Goal: Obtain resource: Obtain resource

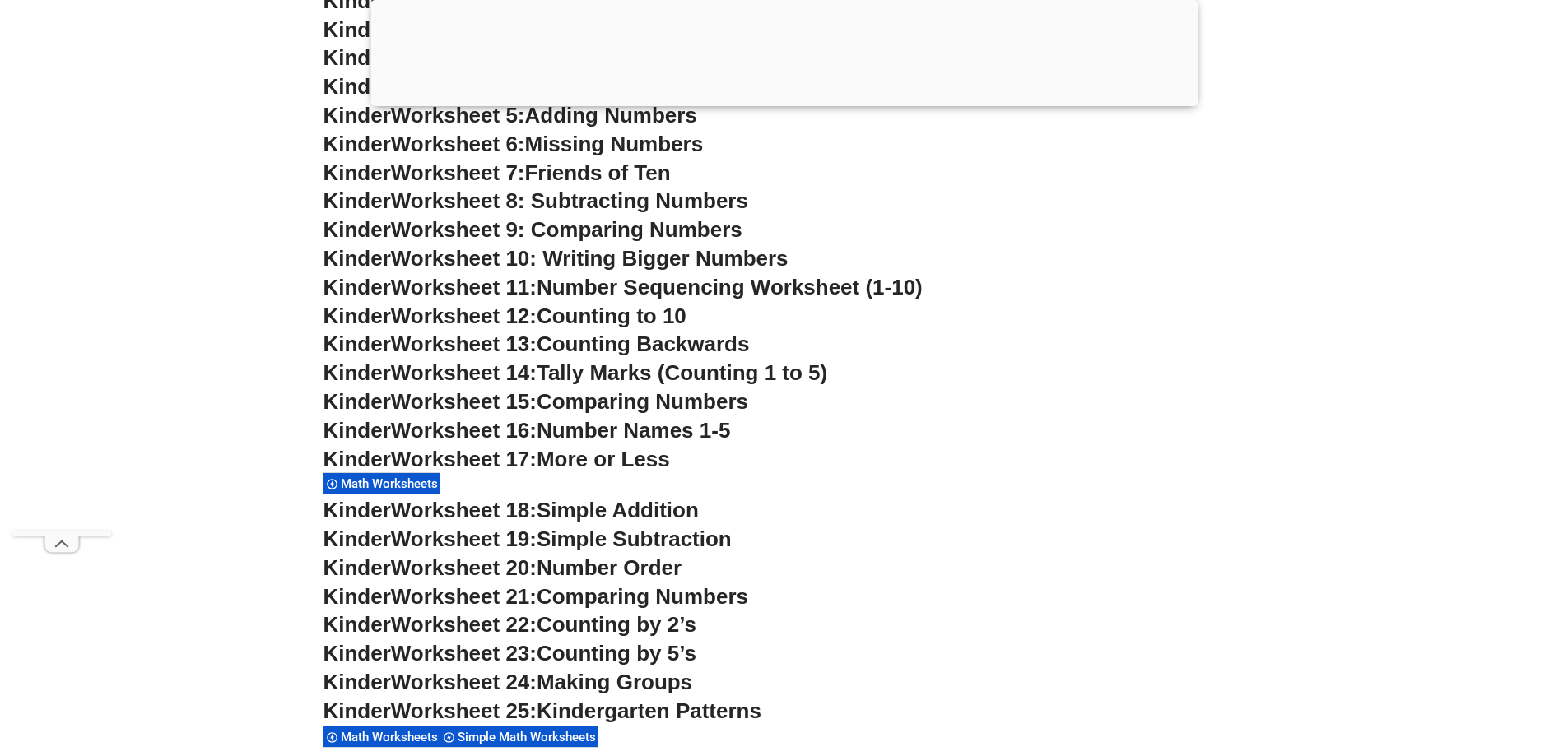
scroll to position [988, 0]
click at [480, 457] on span "Worksheet 17:" at bounding box center [463, 459] width 145 height 25
click at [428, 484] on span "Math Worksheets" at bounding box center [392, 483] width 102 height 15
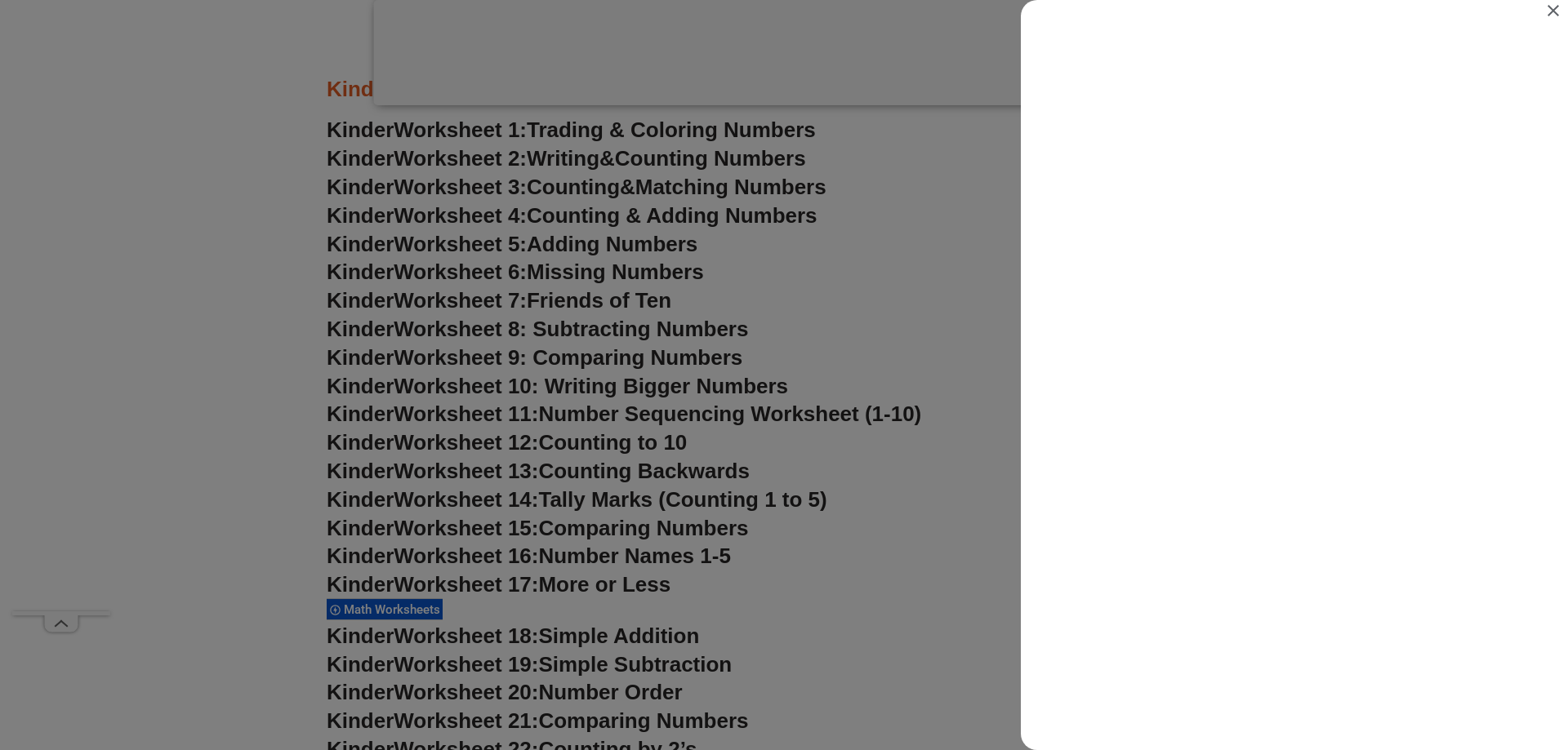
scroll to position [0, 0]
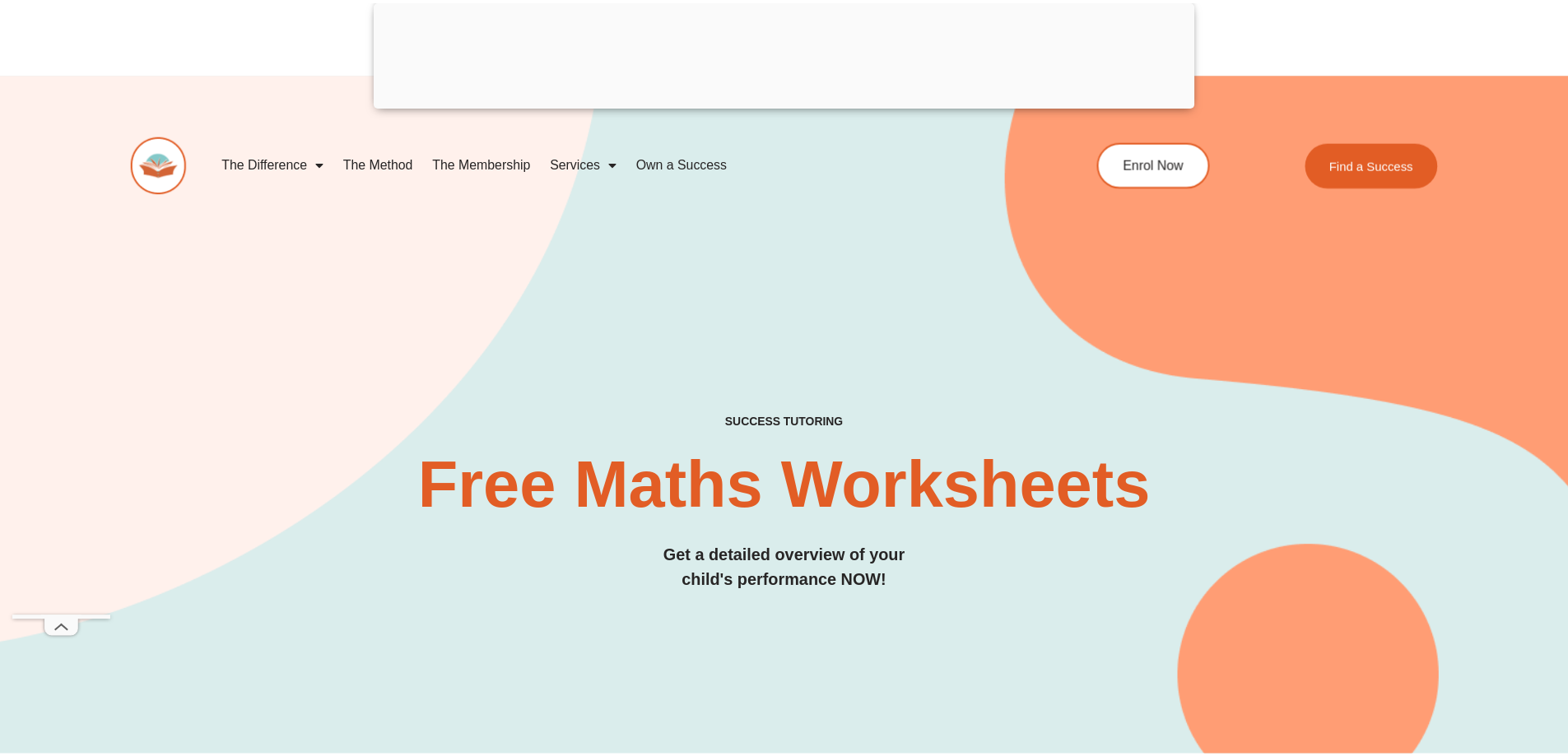
scroll to position [988, 0]
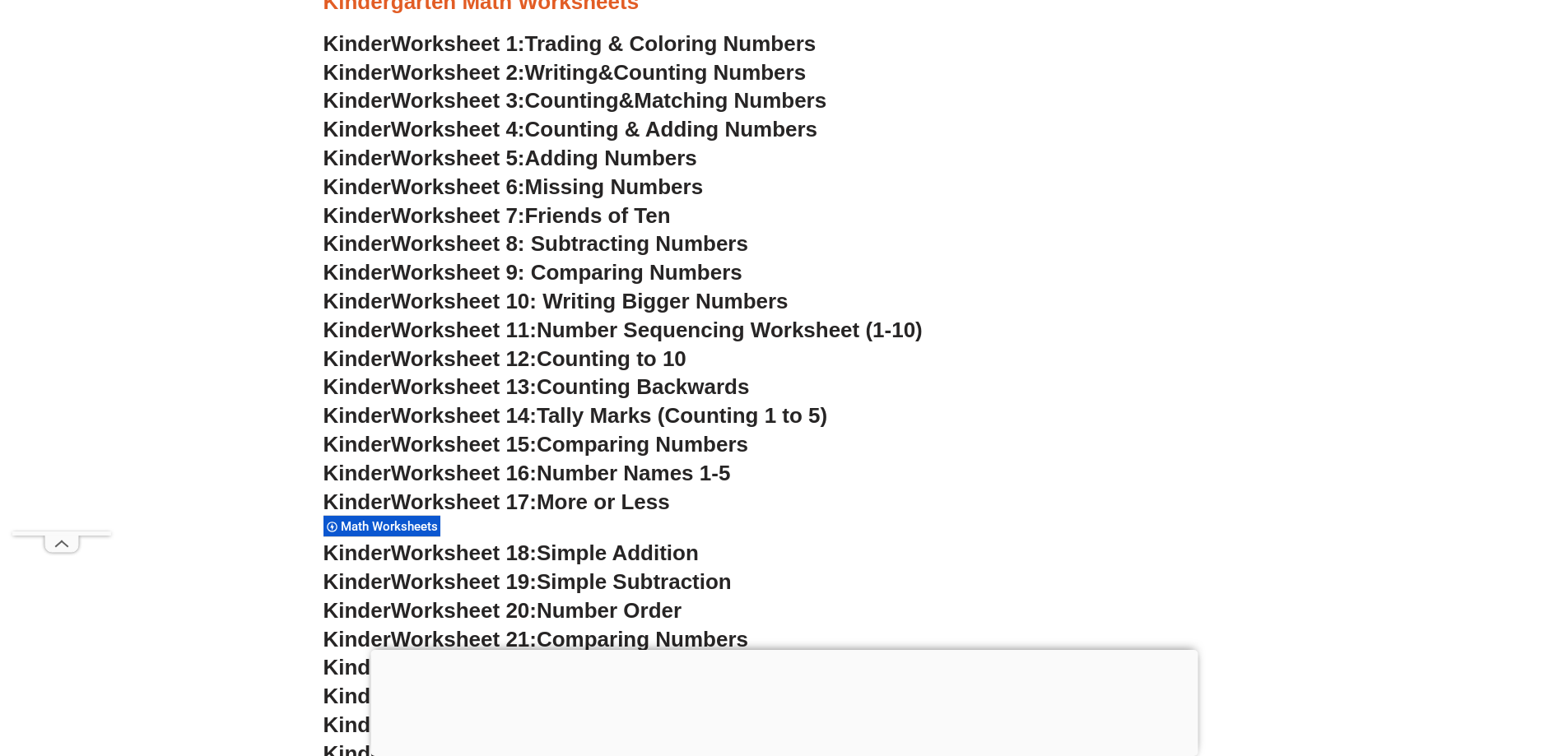
scroll to position [988, 0]
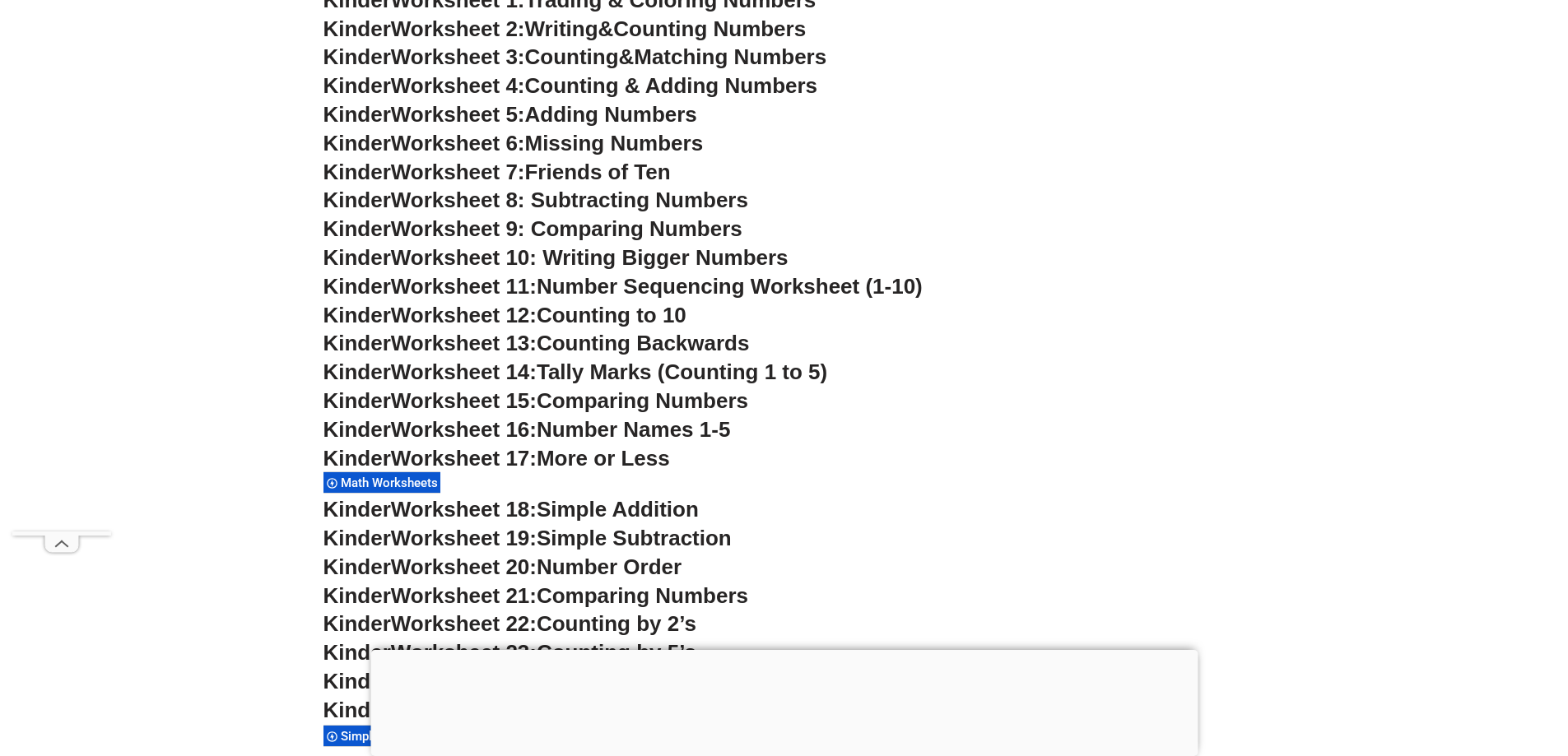
click at [553, 225] on span "Worksheet 9: Comparing Numbers" at bounding box center [567, 229] width 352 height 25
click at [618, 147] on span "Missing Numbers" at bounding box center [614, 144] width 178 height 25
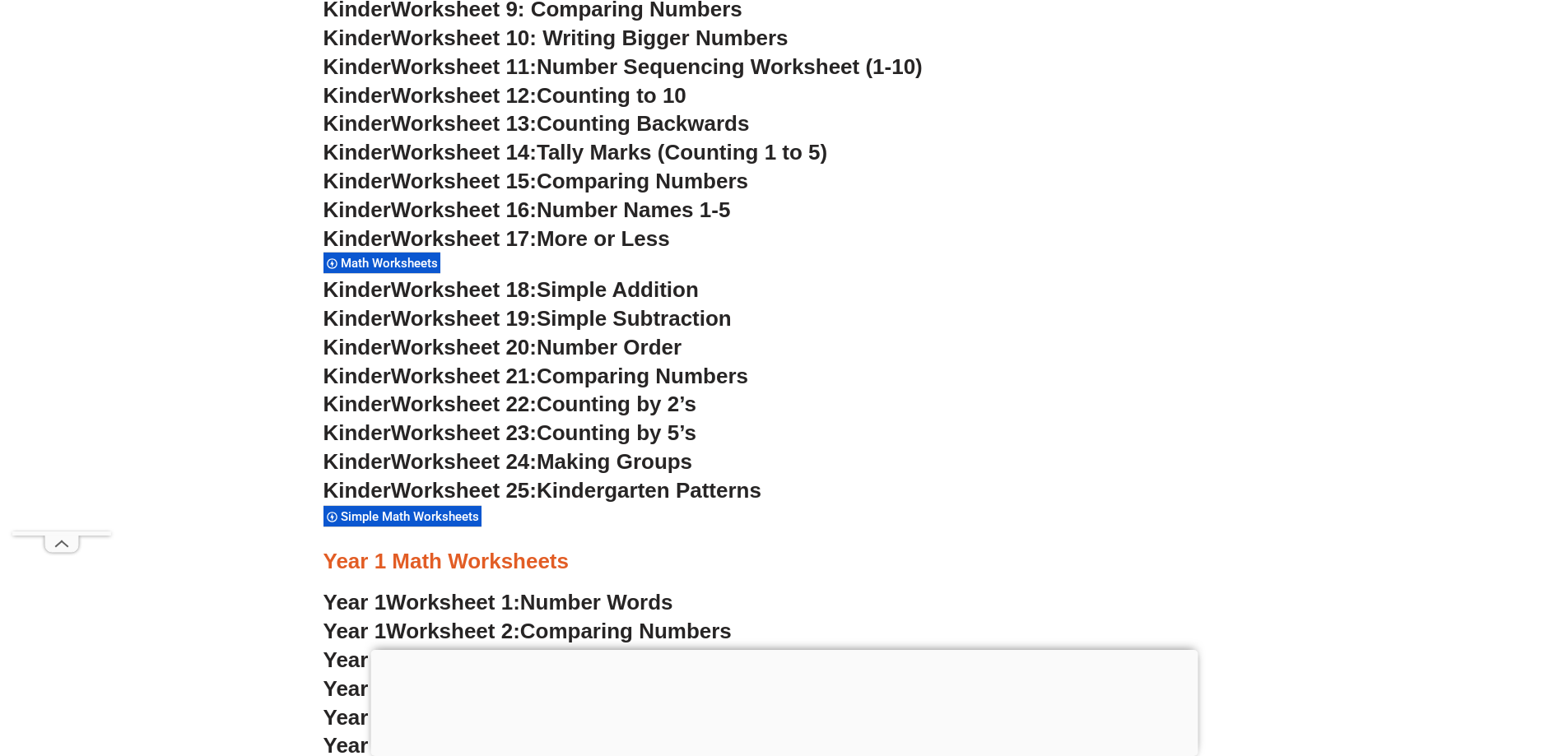
scroll to position [1234, 0]
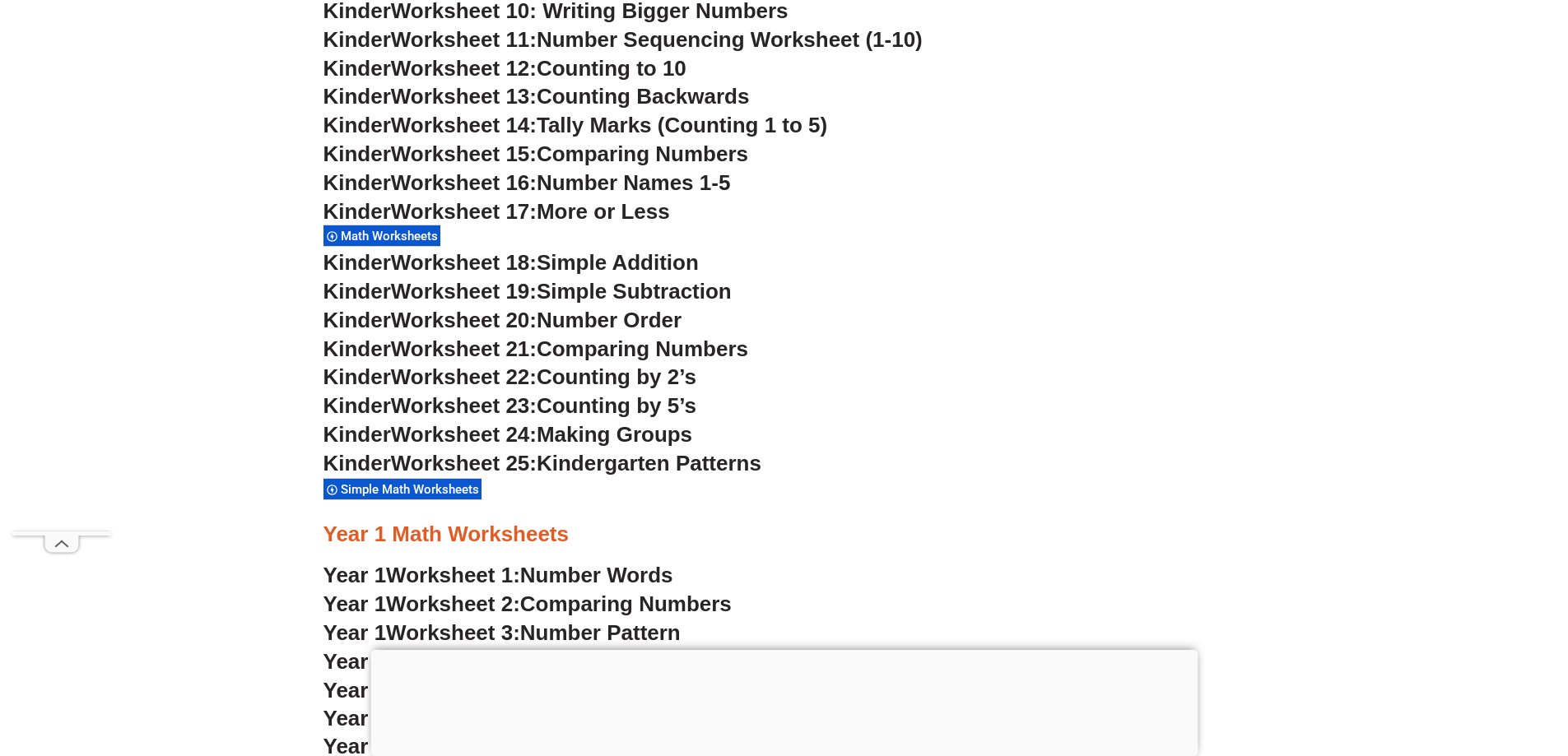
click at [601, 376] on span "Counting by 2’s" at bounding box center [616, 378] width 160 height 25
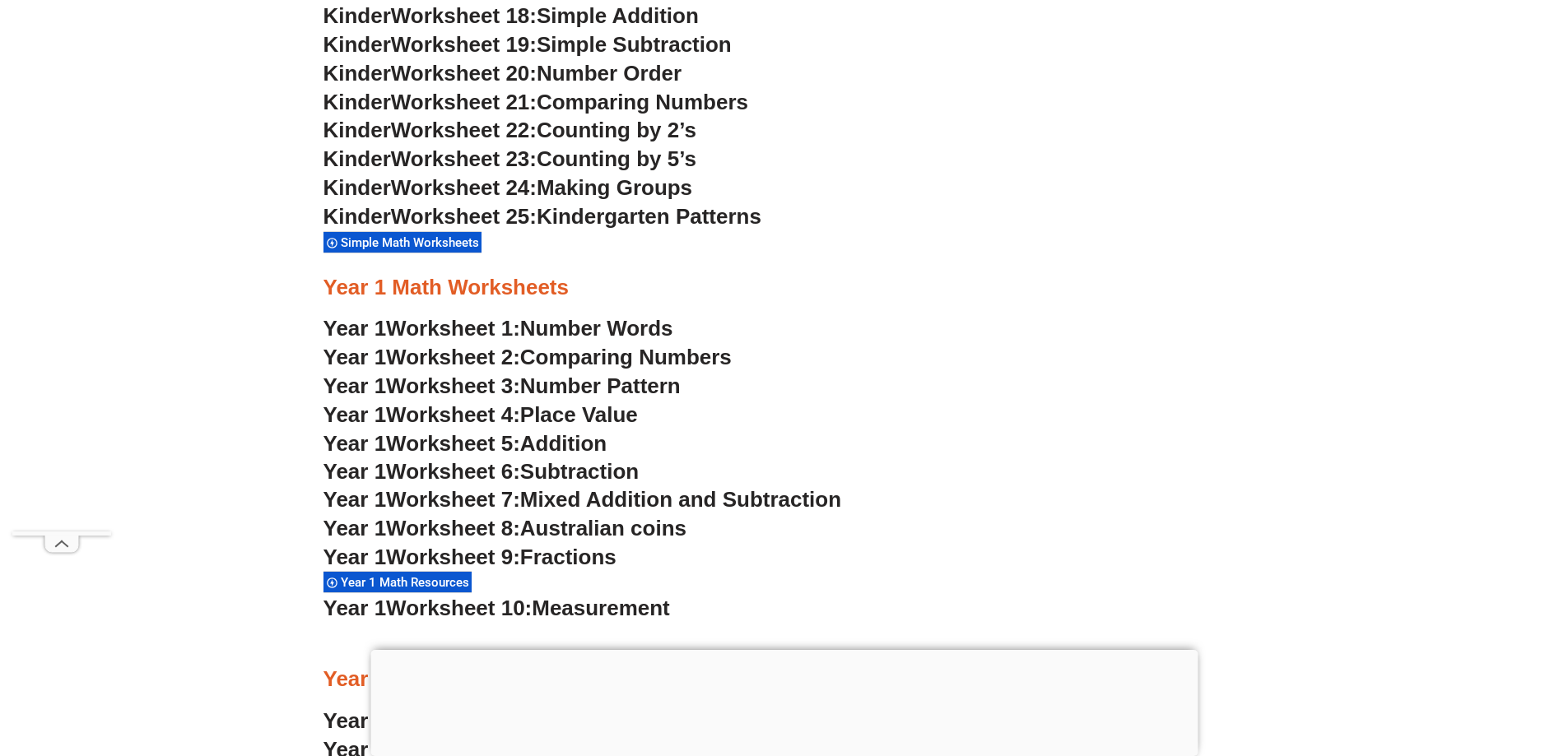
scroll to position [1564, 0]
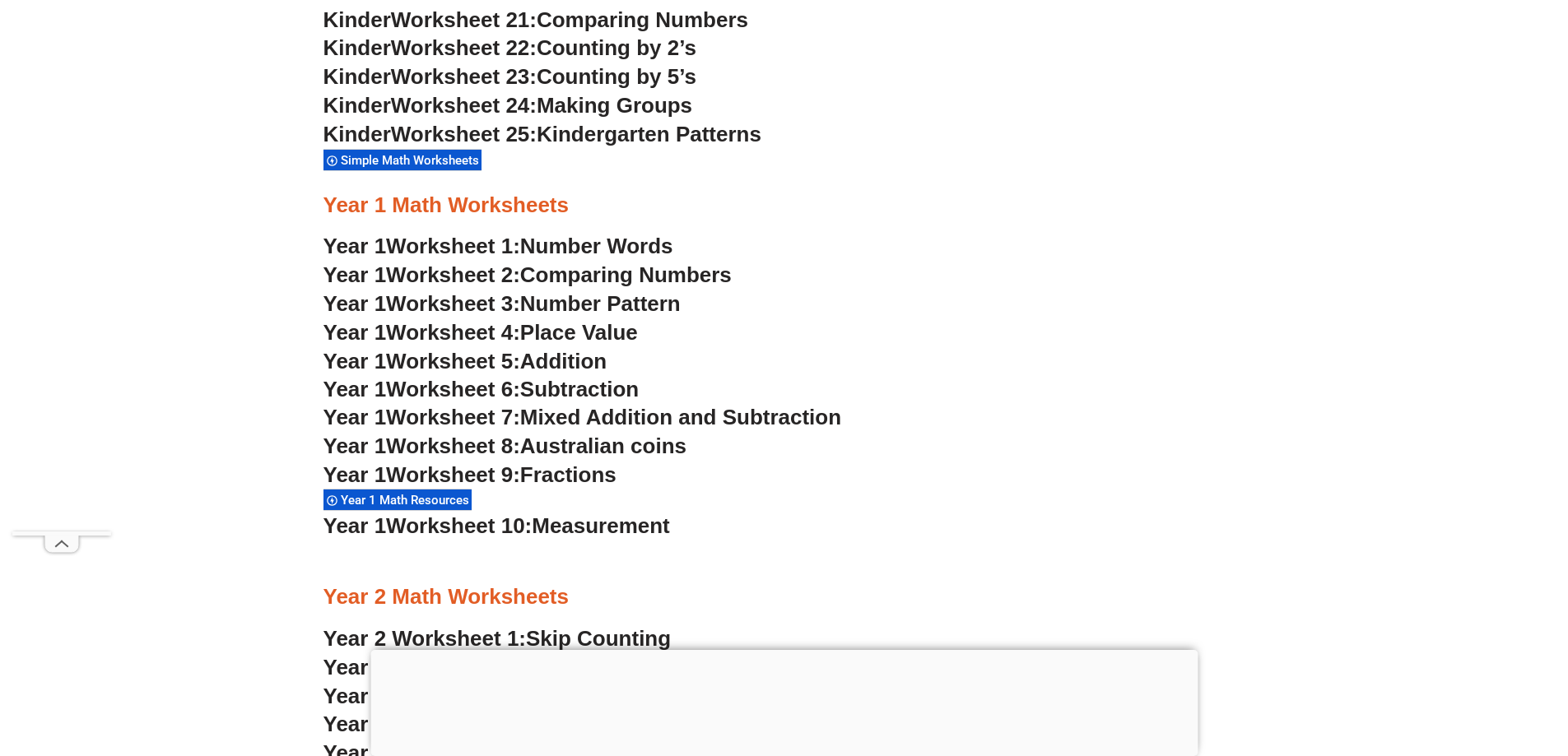
click at [644, 445] on span "Australian coins" at bounding box center [603, 446] width 166 height 25
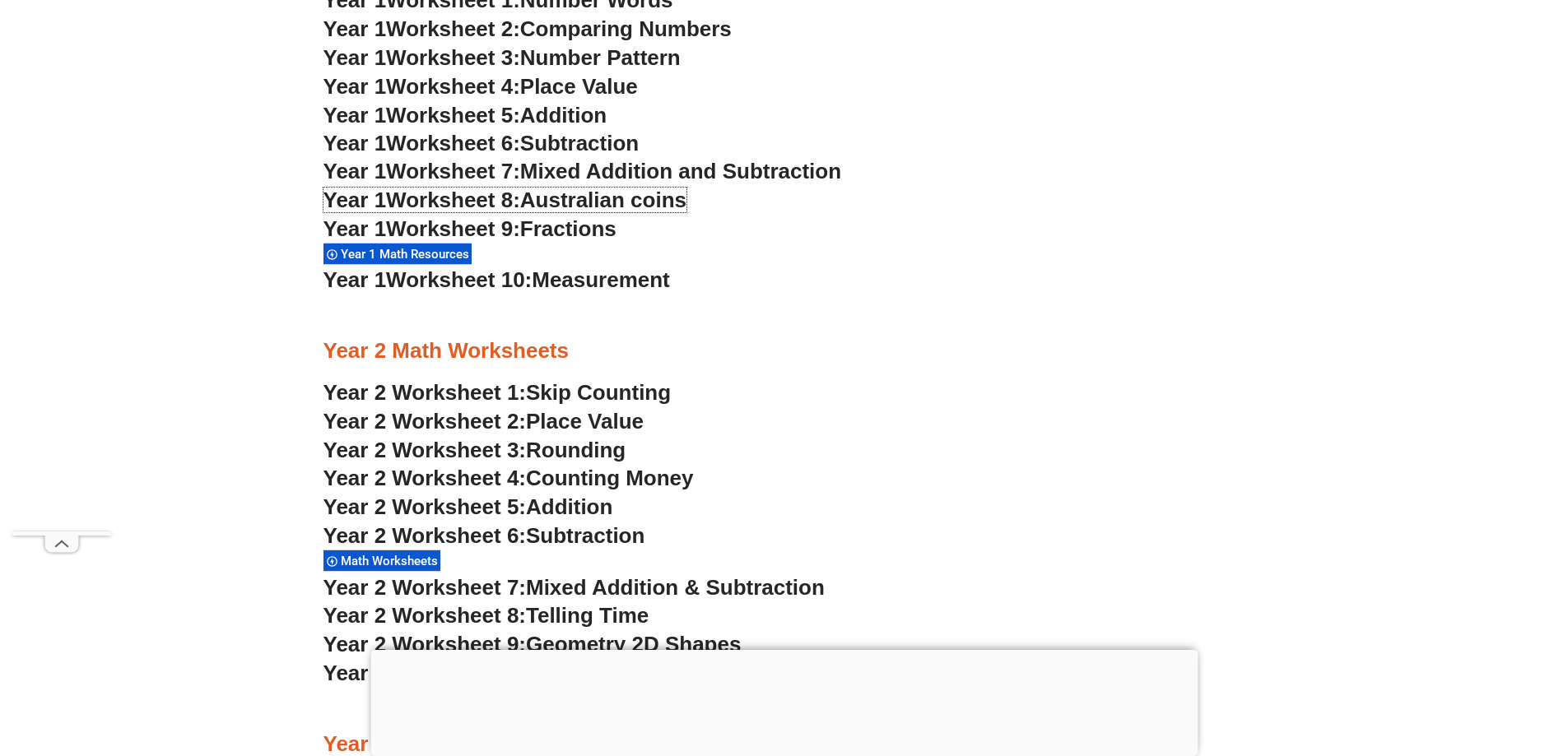
scroll to position [1811, 0]
click at [585, 384] on span "Skip Counting" at bounding box center [598, 392] width 145 height 25
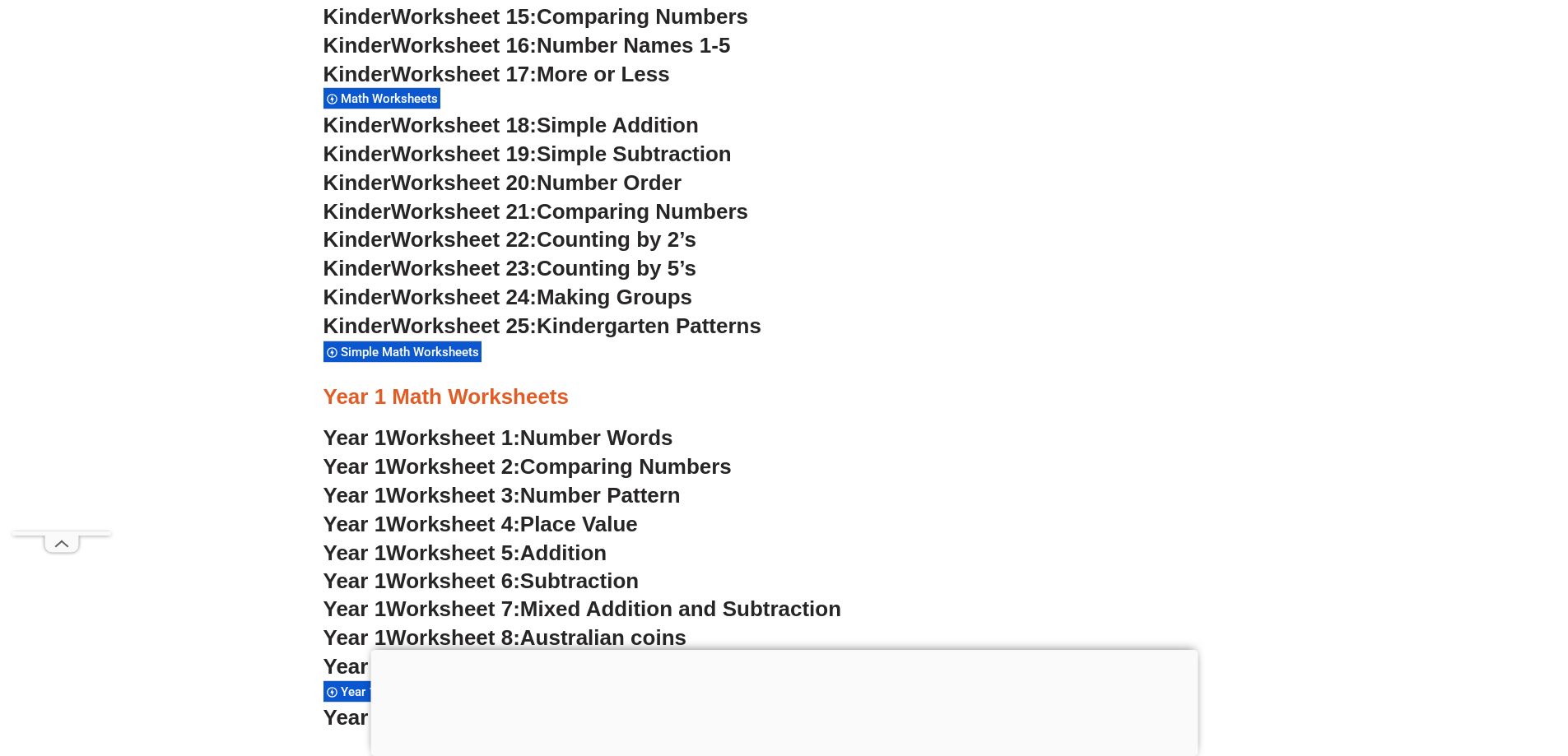
scroll to position [1400, 0]
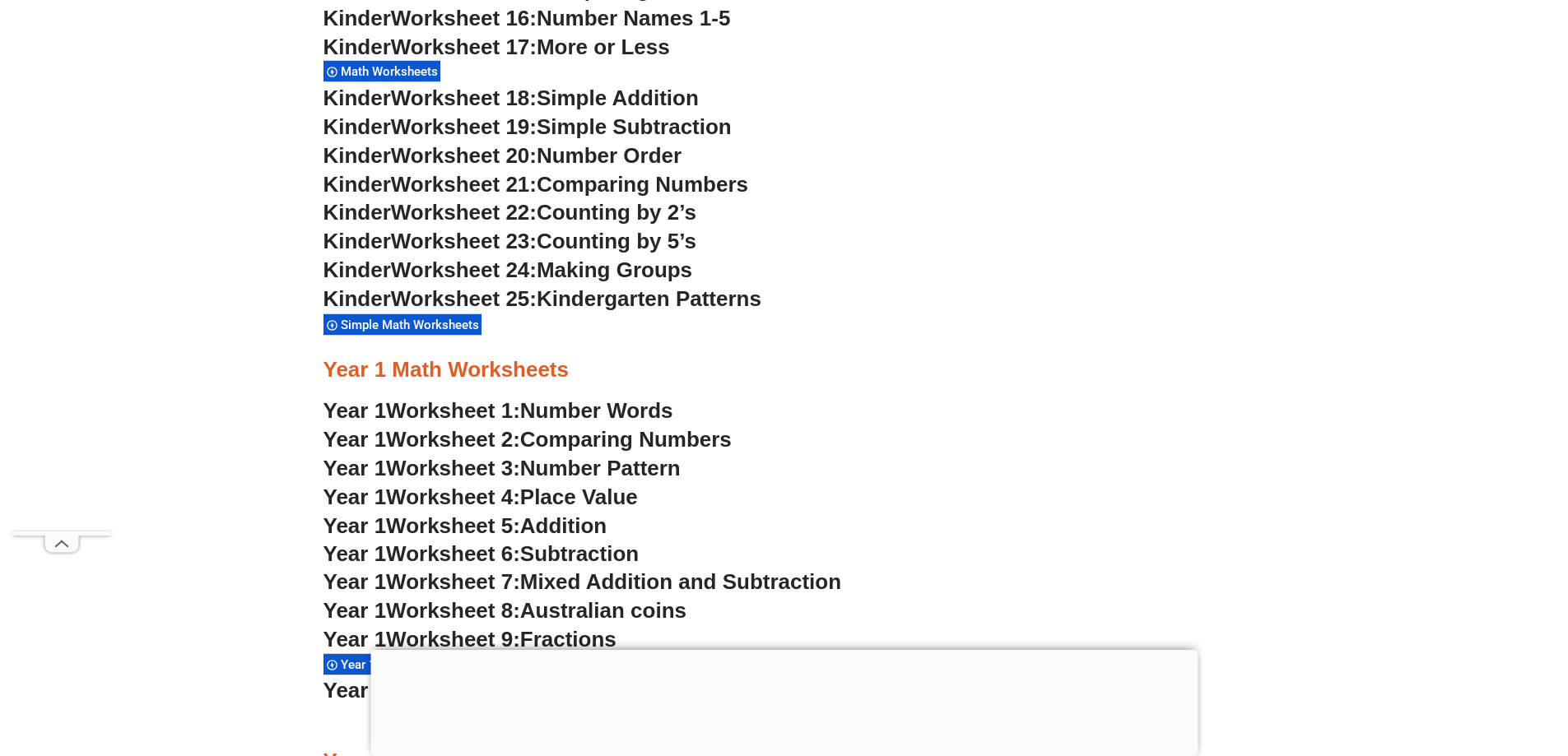
click at [645, 212] on span "Counting by 2’s" at bounding box center [616, 212] width 160 height 25
click at [648, 204] on span "Counting by 2’s" at bounding box center [616, 212] width 160 height 25
click at [657, 186] on span "Comparing Numbers" at bounding box center [642, 185] width 212 height 25
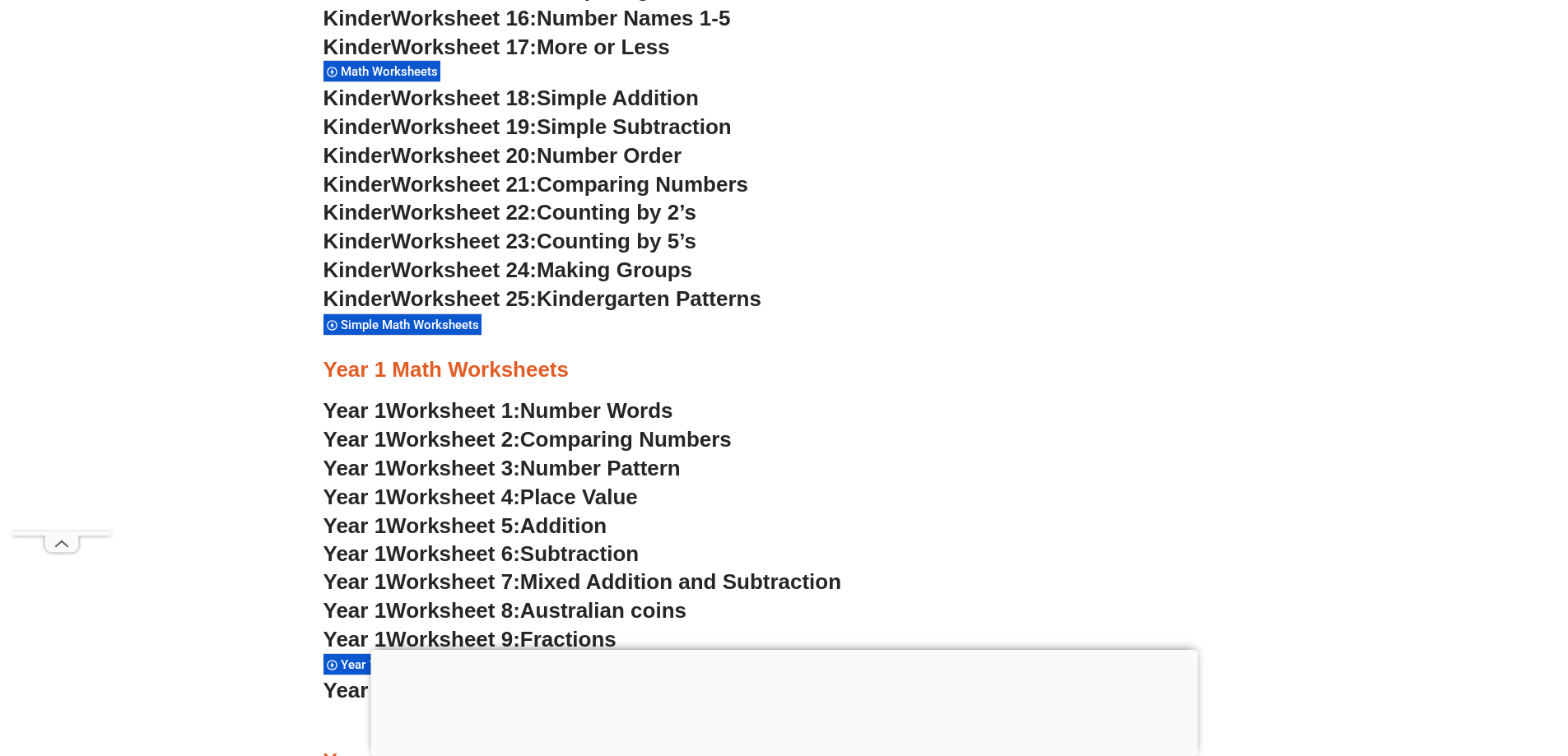
click at [618, 145] on span "Number Order" at bounding box center [609, 155] width 145 height 25
click at [624, 155] on span "Number Order" at bounding box center [609, 155] width 145 height 25
click at [640, 132] on span "Simple Subtraction" at bounding box center [634, 127] width 195 height 25
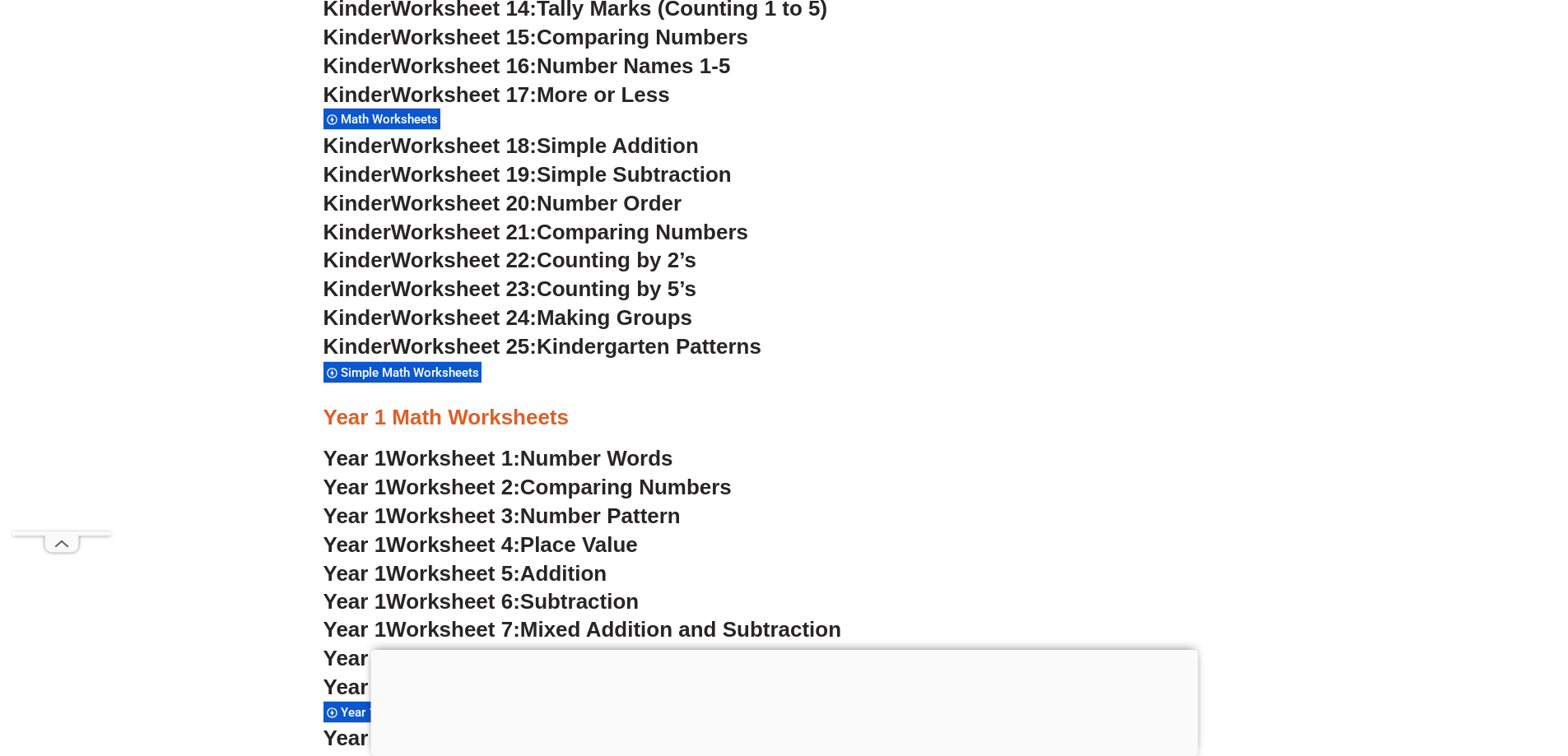
scroll to position [1317, 0]
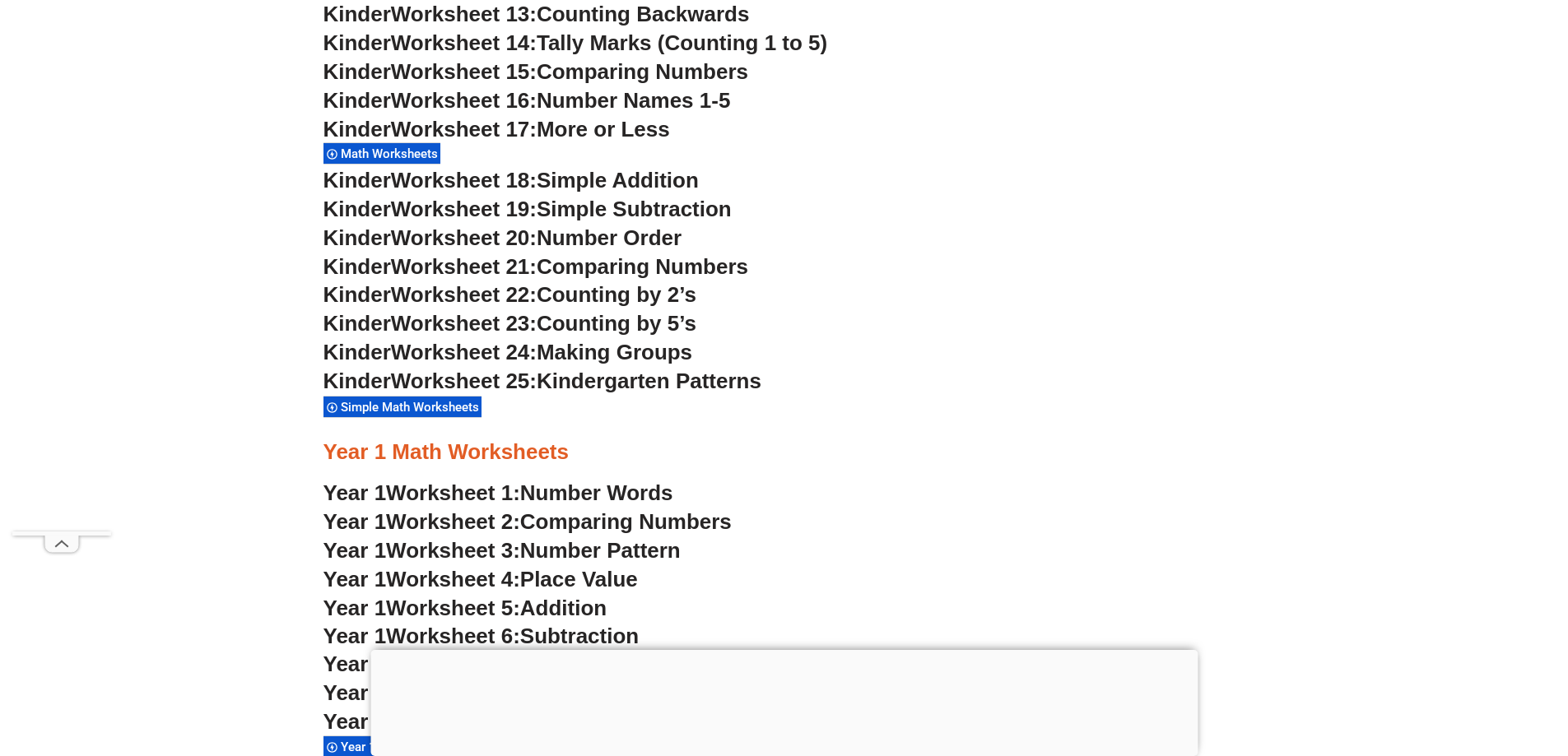
click at [652, 185] on span "Simple Addition" at bounding box center [618, 180] width 162 height 25
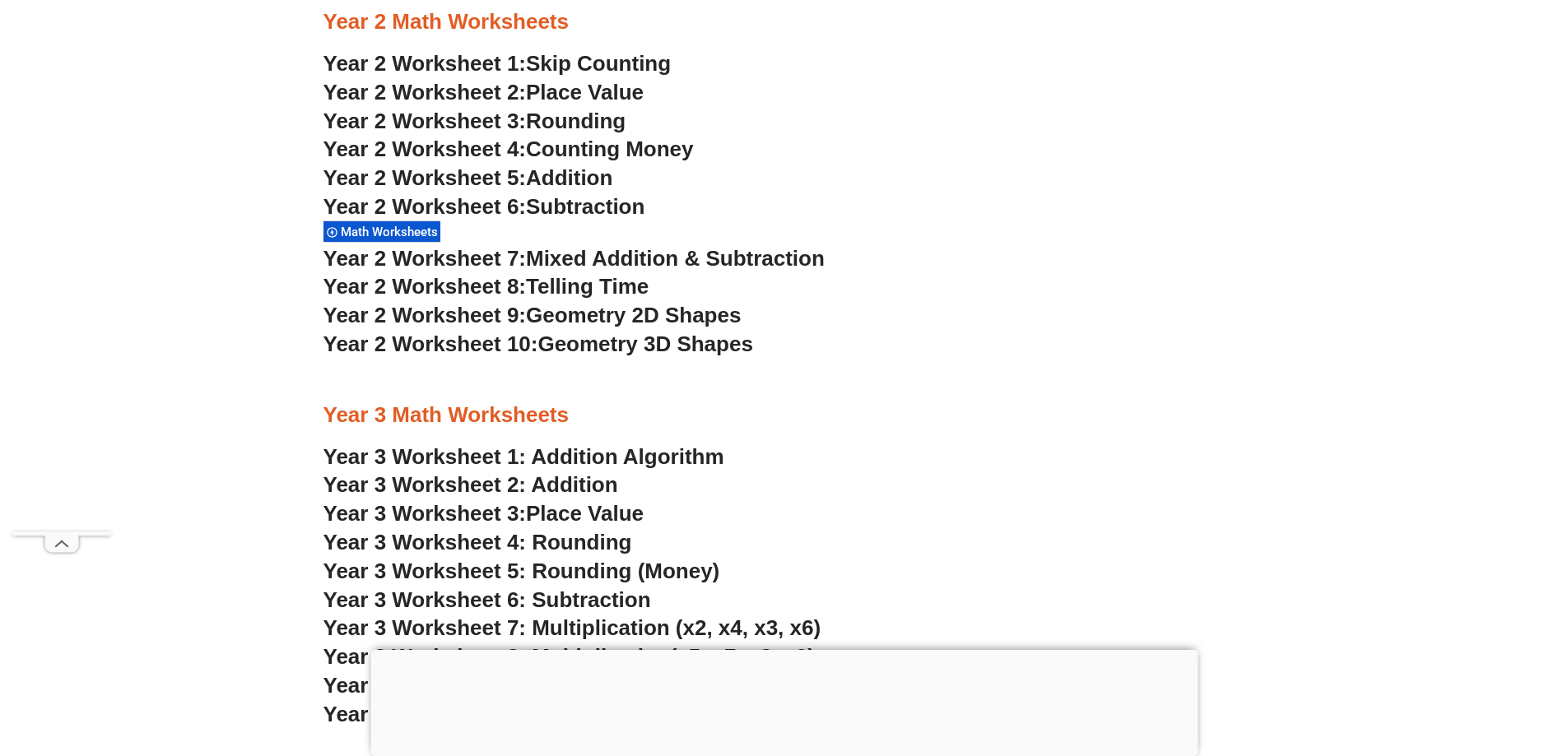
scroll to position [2140, 0]
click at [641, 317] on span "Geometry 2D Shapes" at bounding box center [633, 314] width 215 height 25
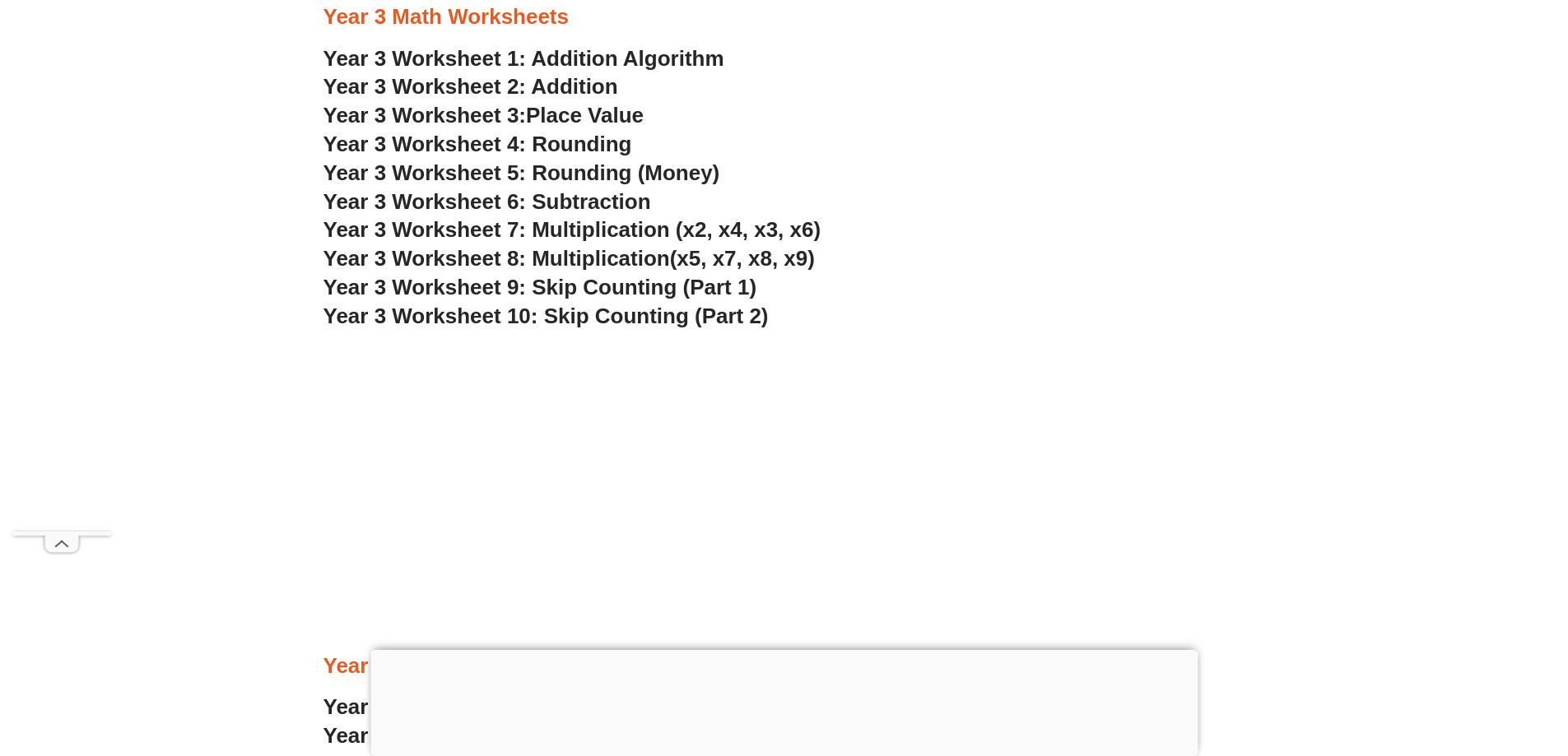
scroll to position [2222, 0]
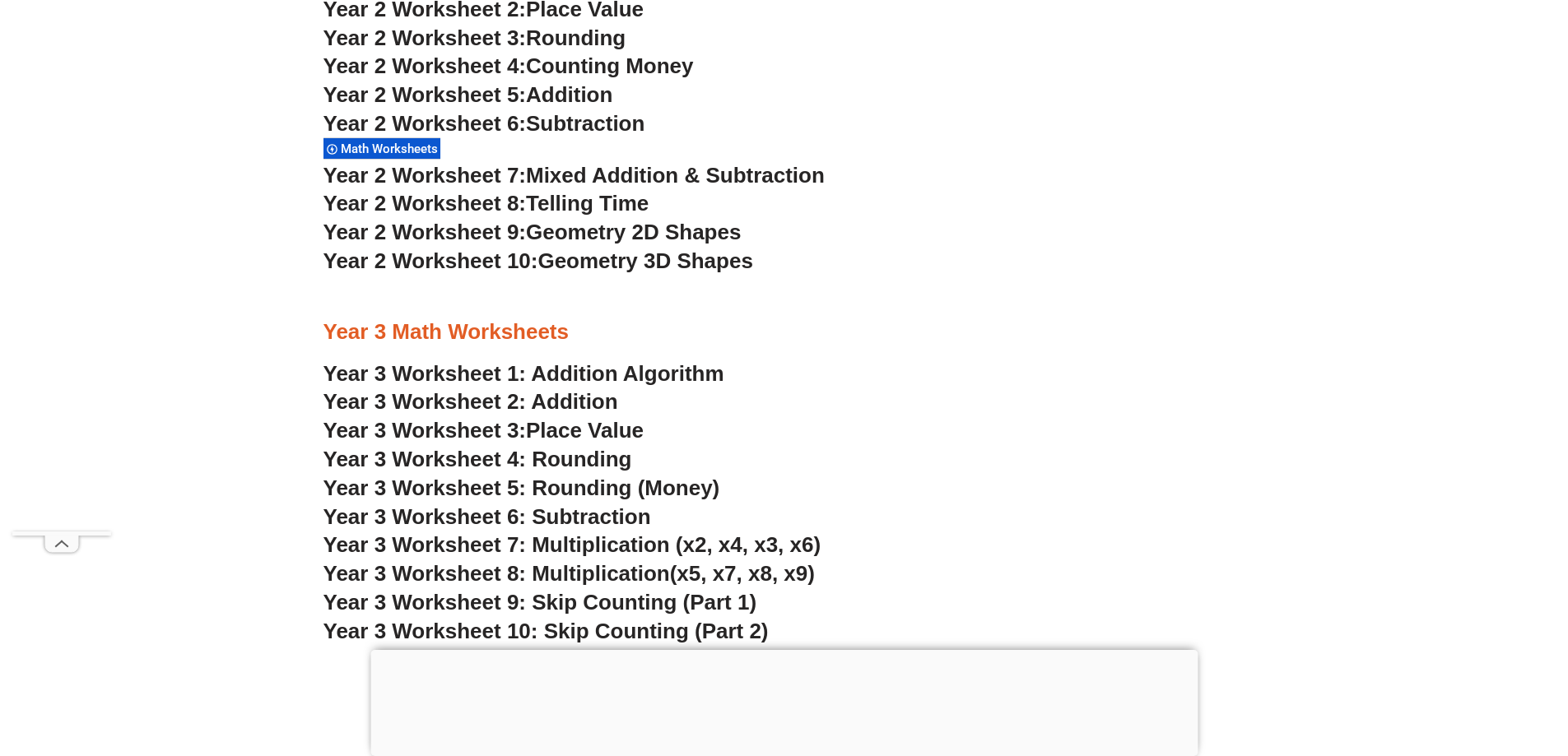
click at [601, 207] on span "Telling Time" at bounding box center [586, 204] width 122 height 25
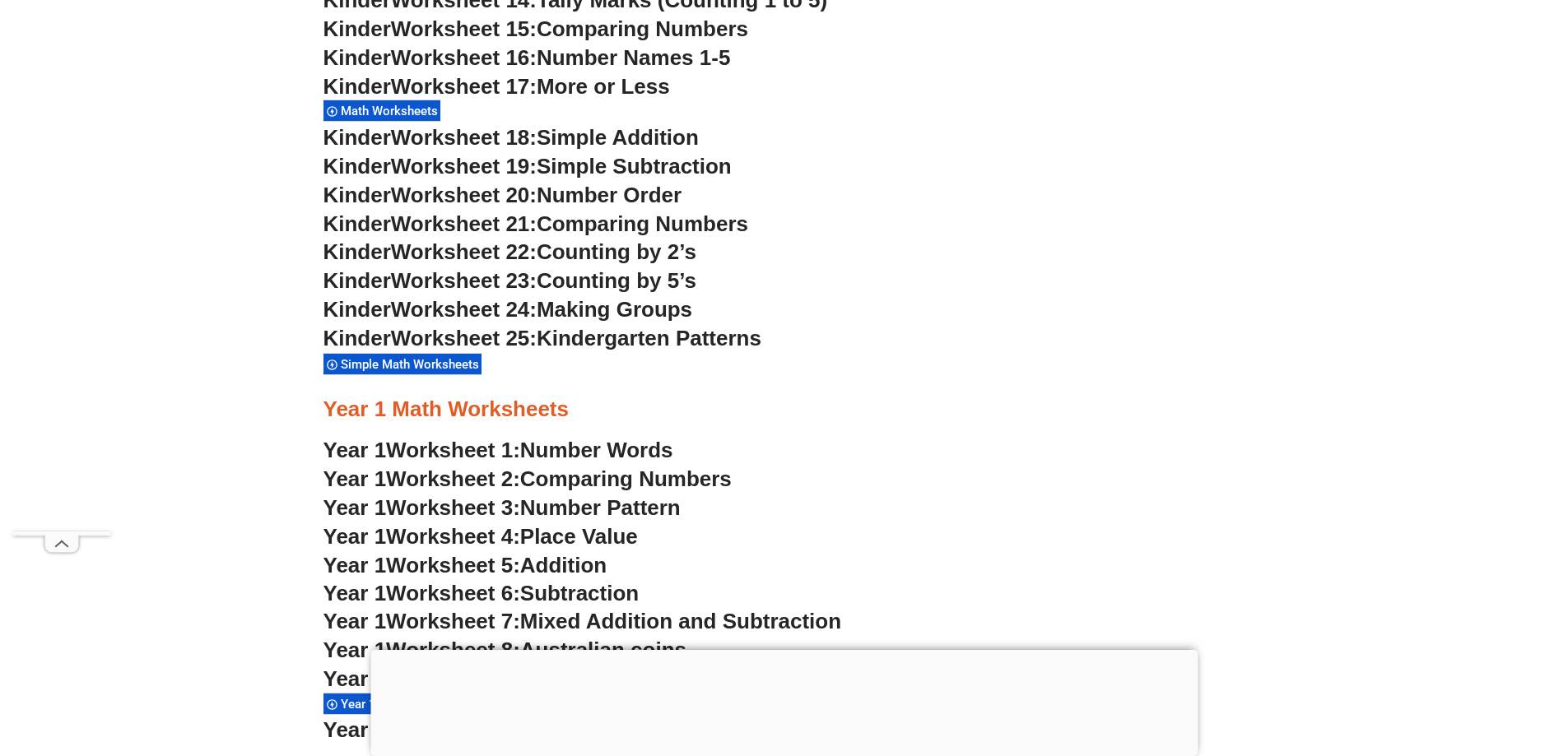
scroll to position [1317, 0]
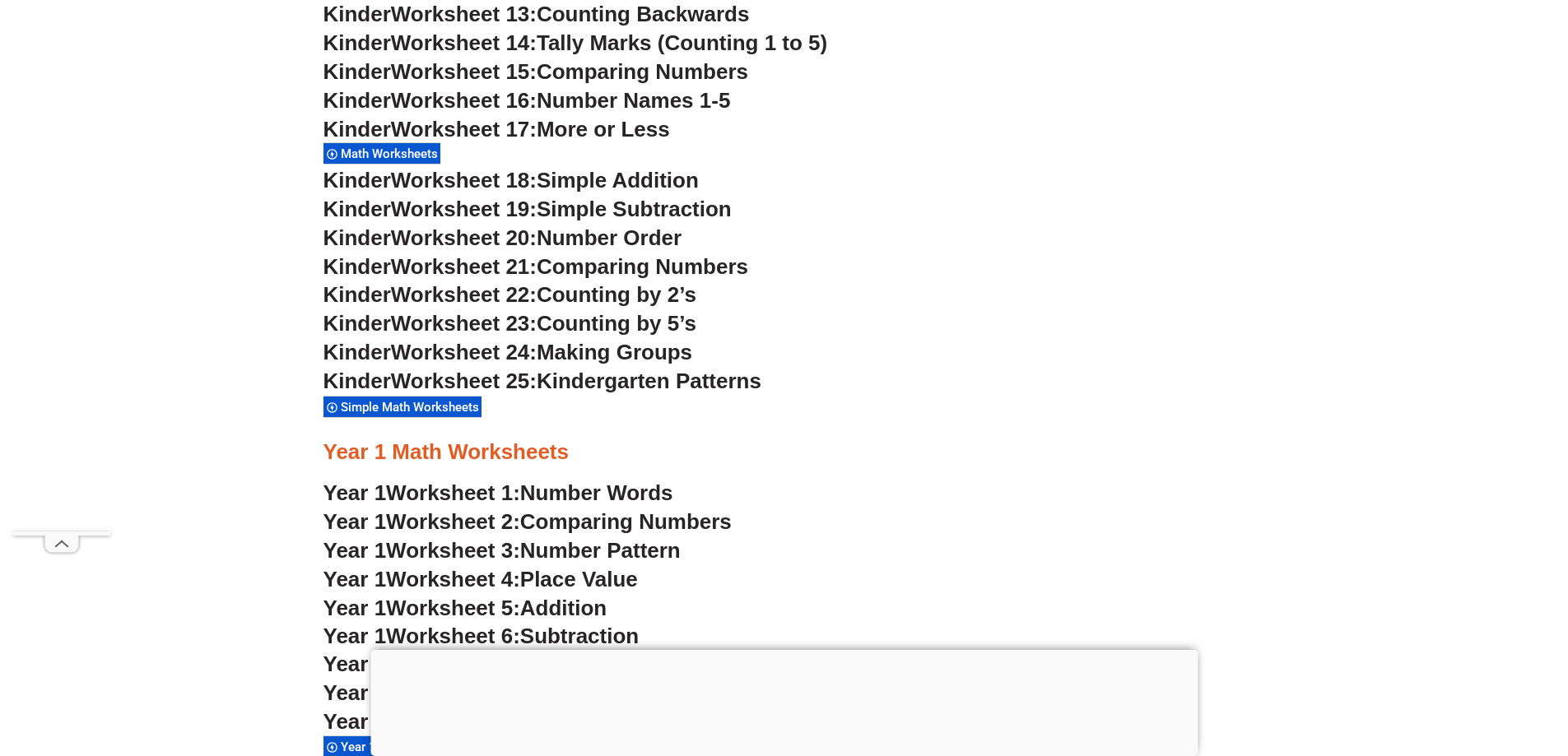
drag, startPoint x: 773, startPoint y: 530, endPoint x: 701, endPoint y: 514, distance: 73.8
click at [701, 514] on span "Comparing Numbers" at bounding box center [626, 522] width 212 height 25
